Goal: Navigation & Orientation: Find specific page/section

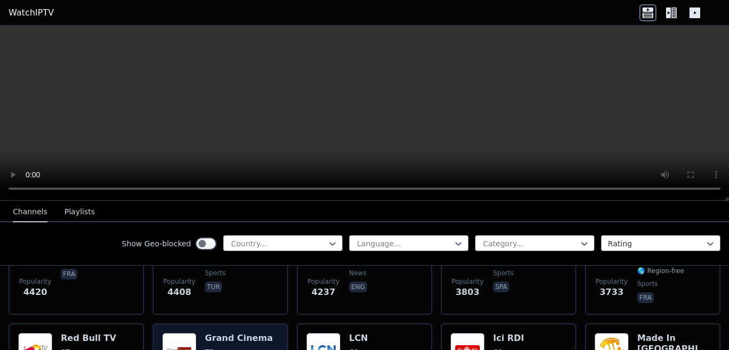
scroll to position [346, 0]
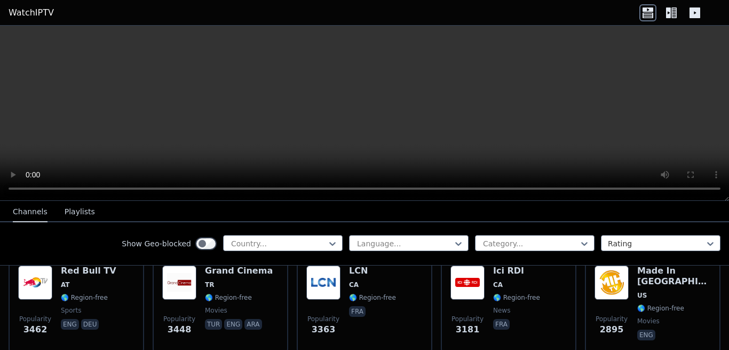
click at [82, 208] on button "Playlists" at bounding box center [80, 212] width 30 height 20
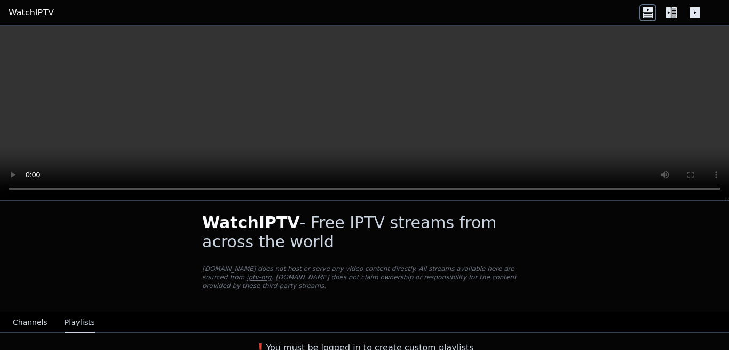
click at [43, 314] on div "Channels Playlists" at bounding box center [53, 322] width 99 height 20
click at [23, 312] on button "Channels" at bounding box center [30, 322] width 35 height 20
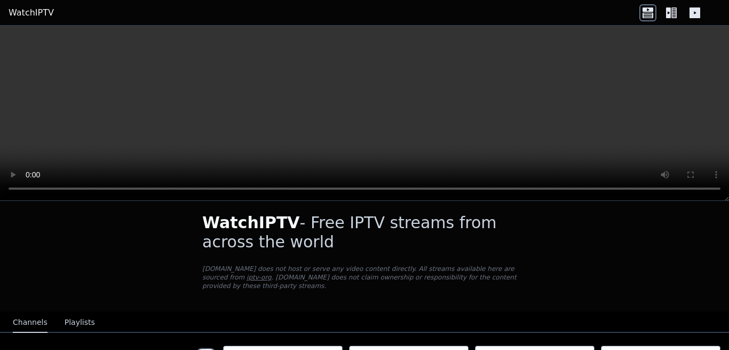
scroll to position [275, 0]
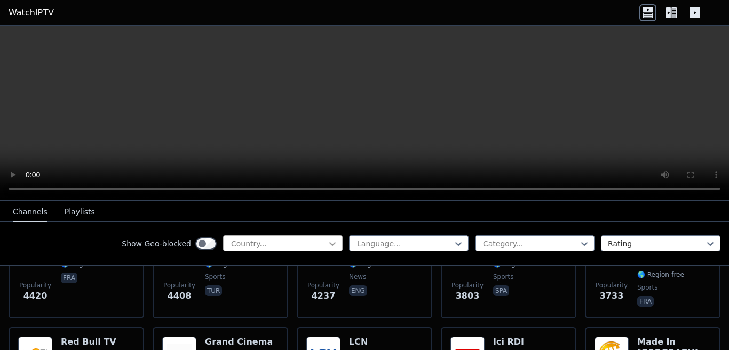
click at [336, 244] on icon at bounding box center [332, 243] width 11 height 11
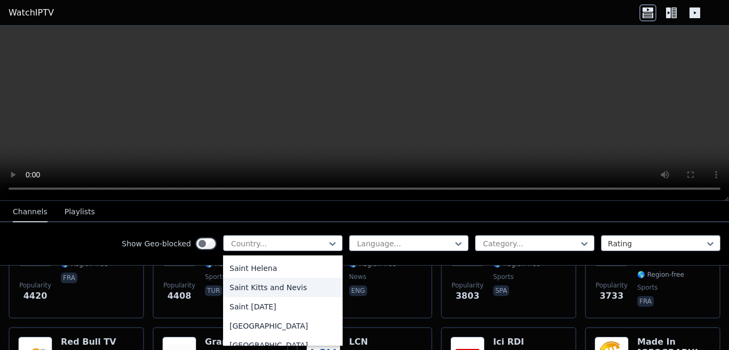
scroll to position [3093, 0]
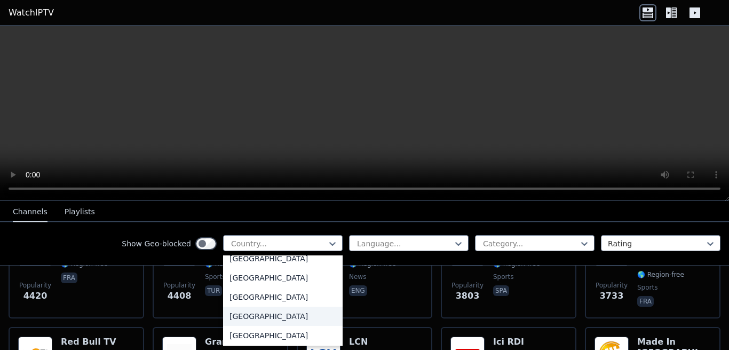
click at [265, 318] on div "[GEOGRAPHIC_DATA]" at bounding box center [283, 315] width 120 height 19
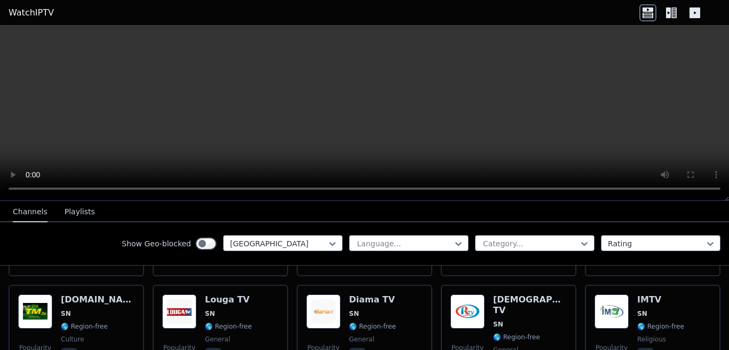
scroll to position [487, 0]
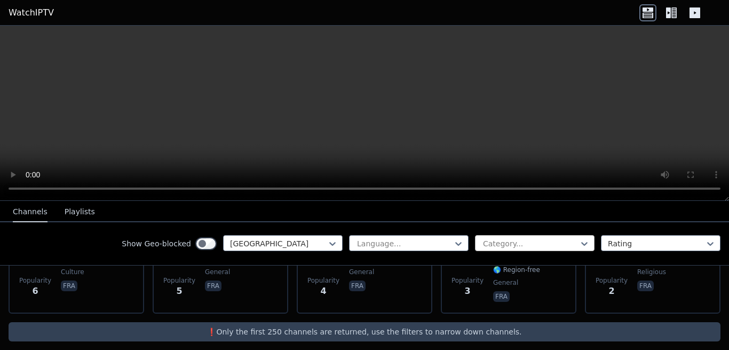
click at [516, 243] on div at bounding box center [530, 243] width 97 height 11
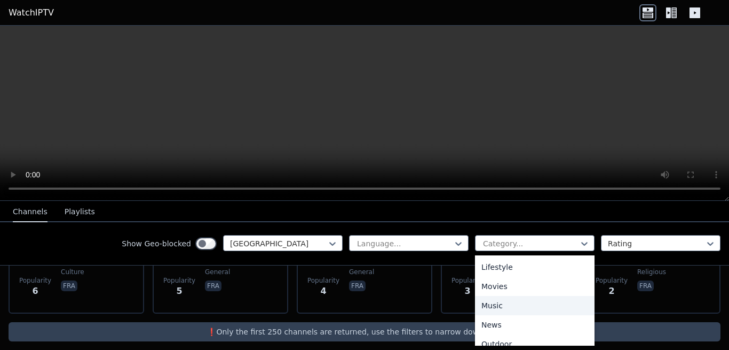
scroll to position [403, 0]
click at [644, 257] on div "Show Geo-blocked Senegal Language... 27 results available. Use Up and Down to c…" at bounding box center [364, 243] width 729 height 43
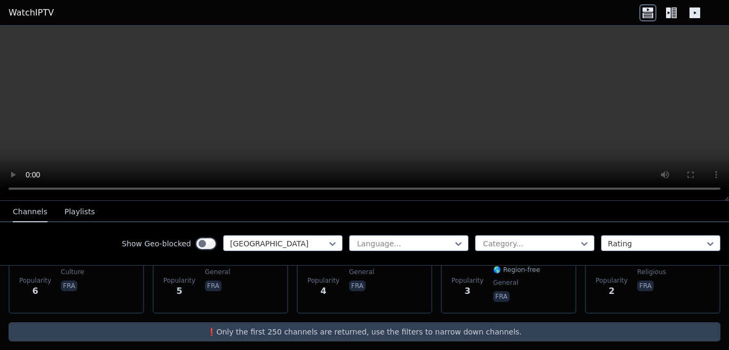
click at [577, 251] on div "Language... Category... Rating" at bounding box center [534, 243] width 371 height 17
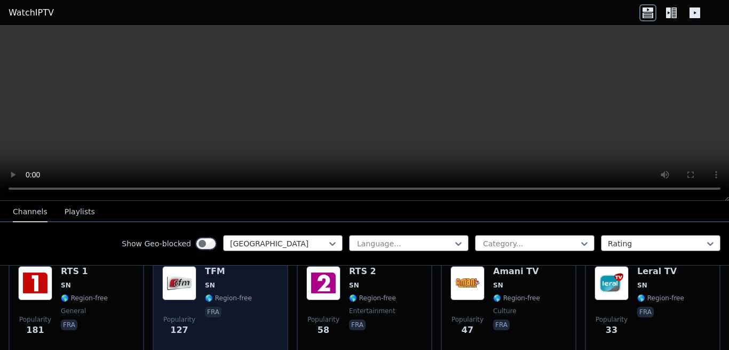
scroll to position [67, 0]
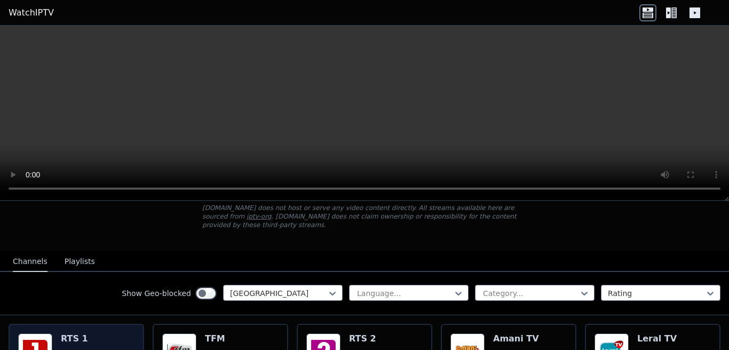
click at [98, 348] on span "SN" at bounding box center [84, 352] width 47 height 9
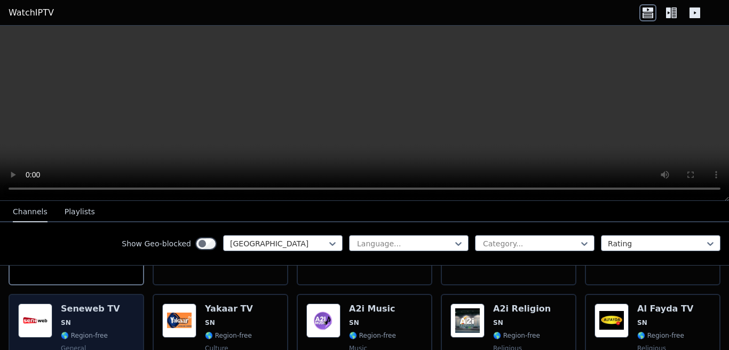
scroll to position [134, 0]
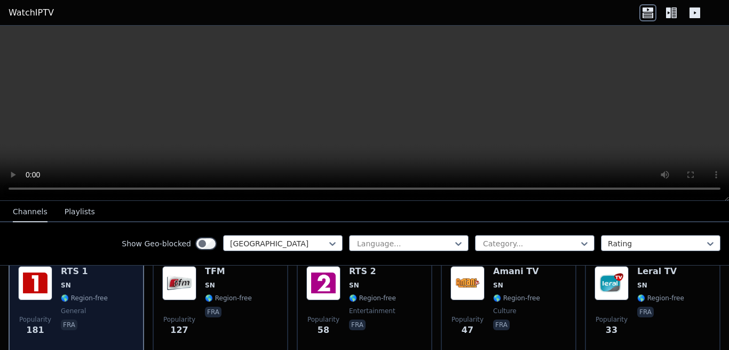
click at [94, 295] on div "RTS 1 SN 🌎 Region-free general fra" at bounding box center [84, 304] width 47 height 77
